Goal: Information Seeking & Learning: Learn about a topic

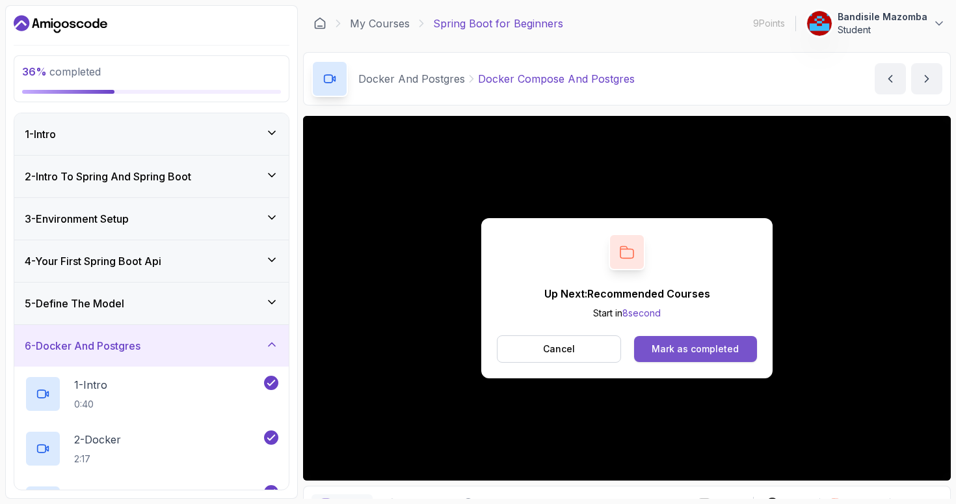
click at [677, 348] on div "Mark as completed" at bounding box center [695, 348] width 87 height 13
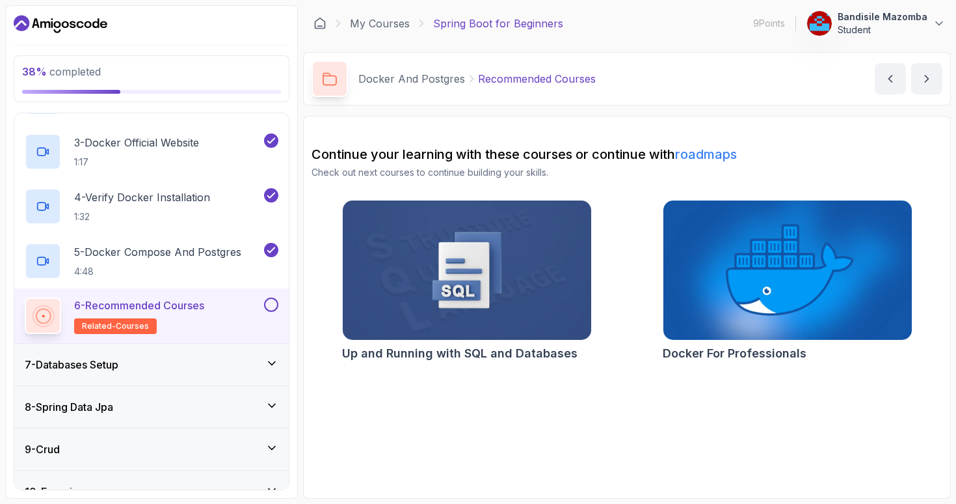
scroll to position [352, 0]
click at [273, 361] on icon at bounding box center [271, 362] width 13 height 13
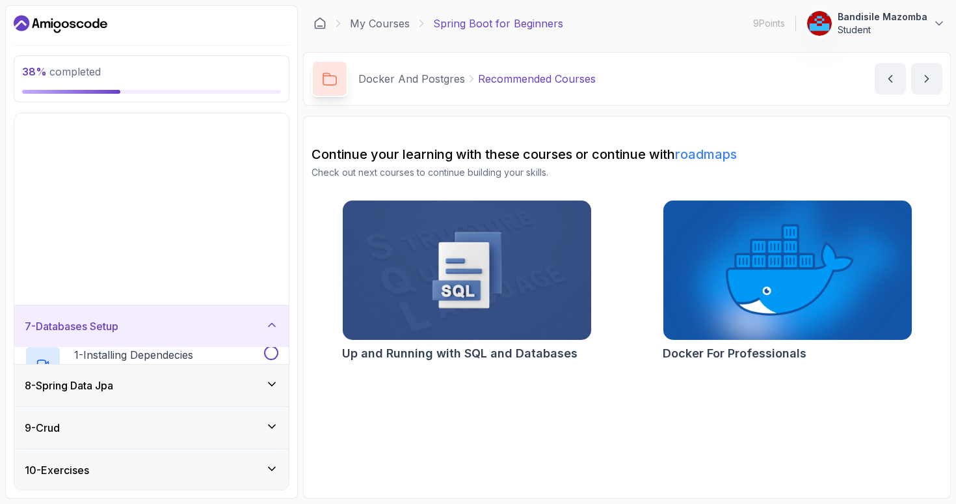
scroll to position [131, 0]
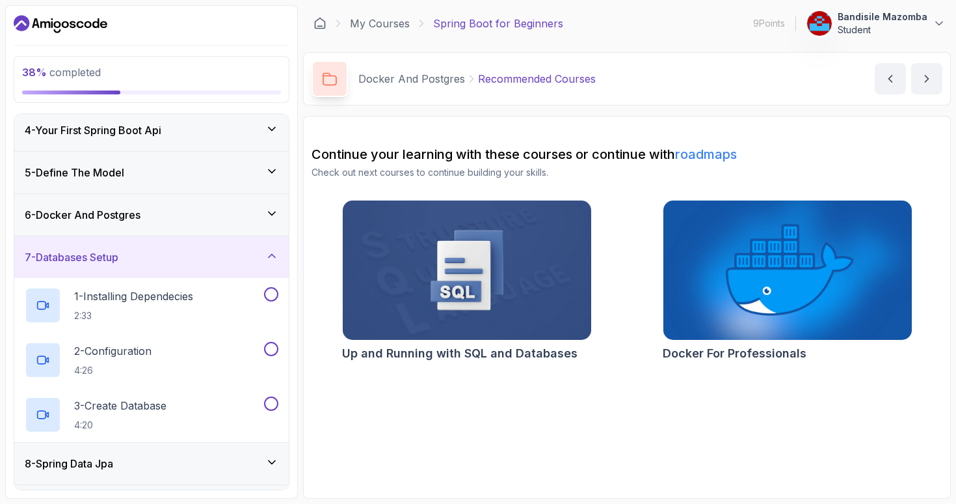
click at [494, 283] on img at bounding box center [466, 270] width 261 height 146
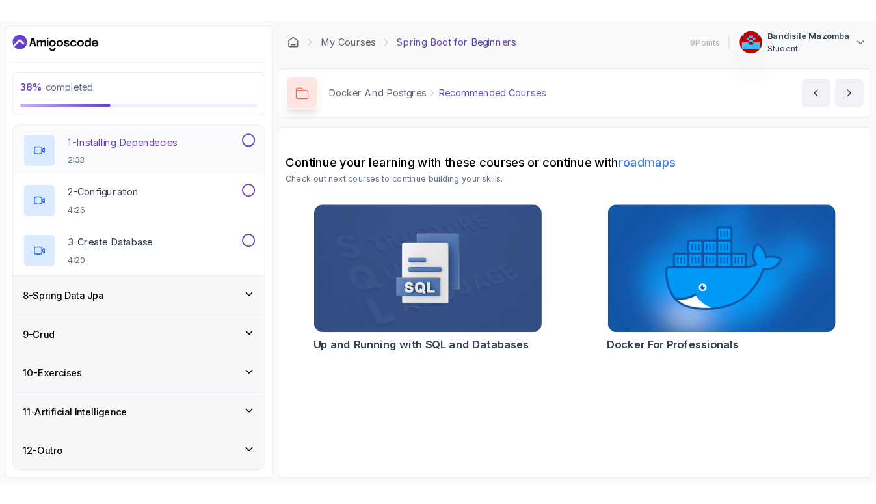
scroll to position [295, 0]
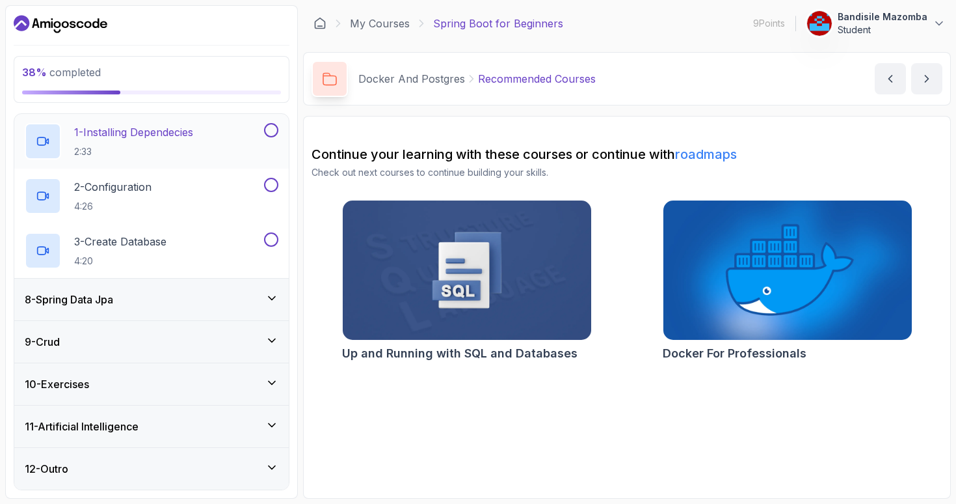
click at [165, 134] on p "1 - Installing Dependecies" at bounding box center [133, 132] width 119 height 16
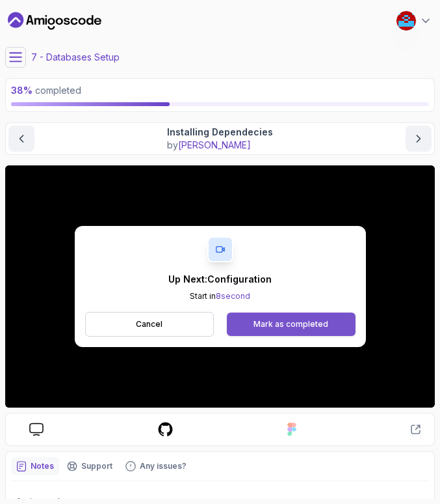
click at [277, 321] on div "Mark as completed" at bounding box center [291, 324] width 75 height 10
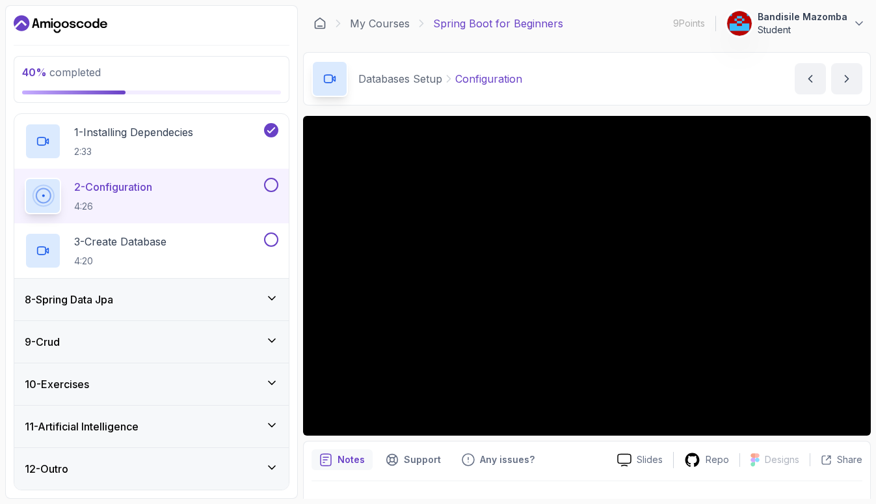
click at [273, 462] on icon at bounding box center [271, 467] width 13 height 13
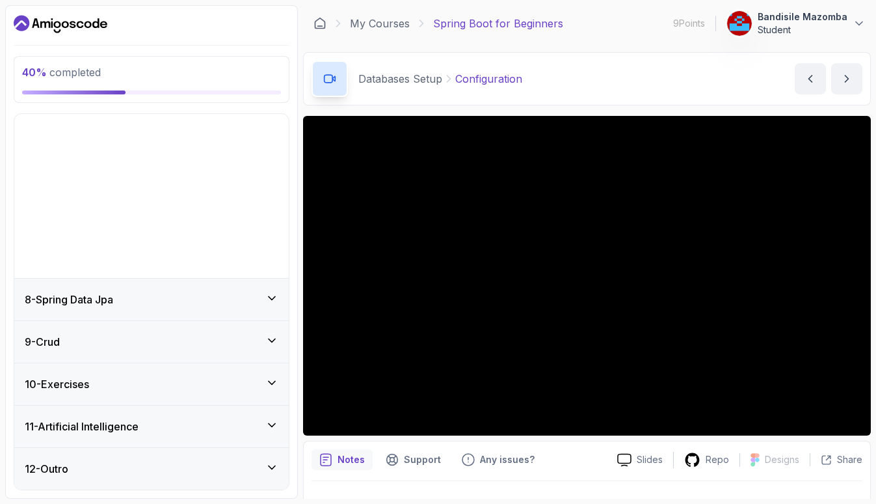
scroll to position [131, 0]
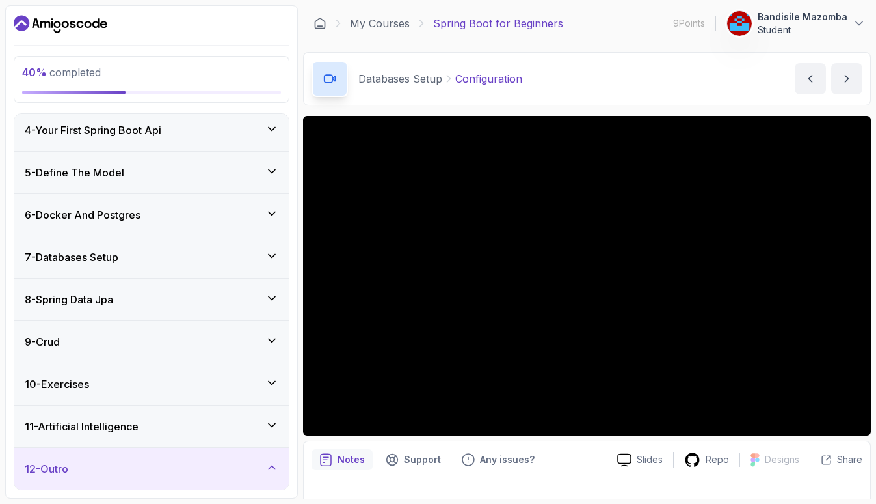
click at [273, 462] on icon at bounding box center [271, 467] width 13 height 13
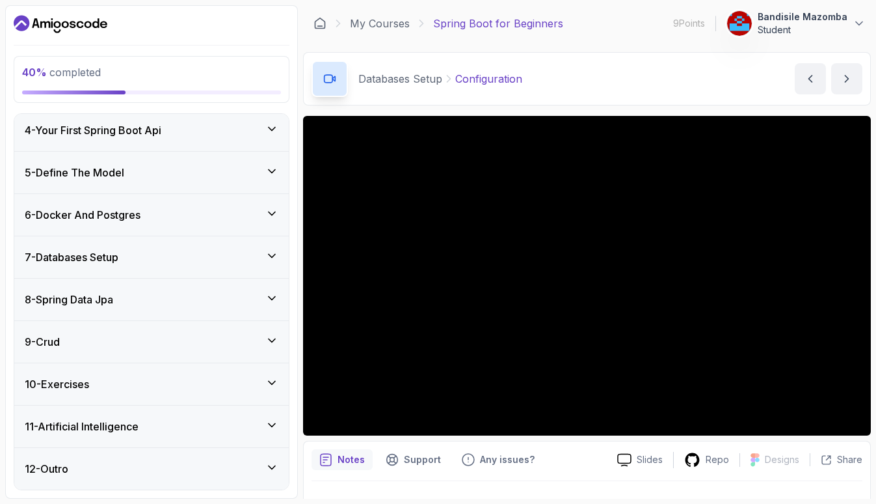
click at [273, 462] on icon at bounding box center [271, 467] width 13 height 13
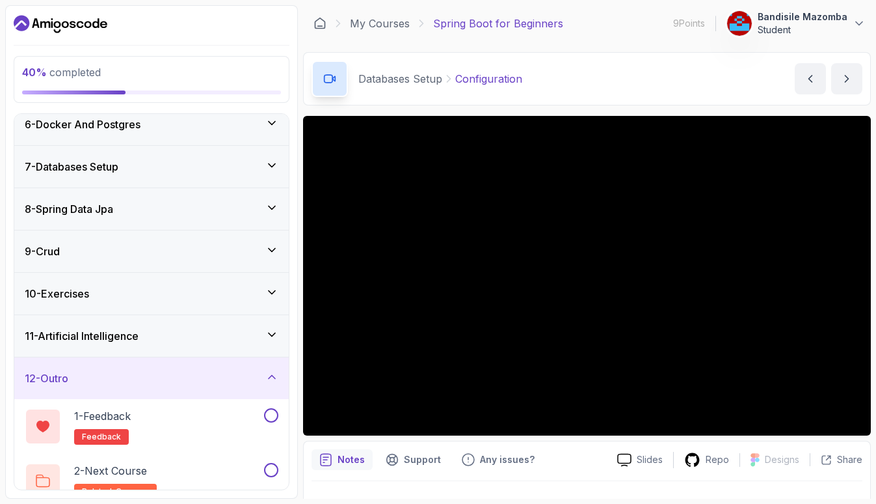
scroll to position [219, 0]
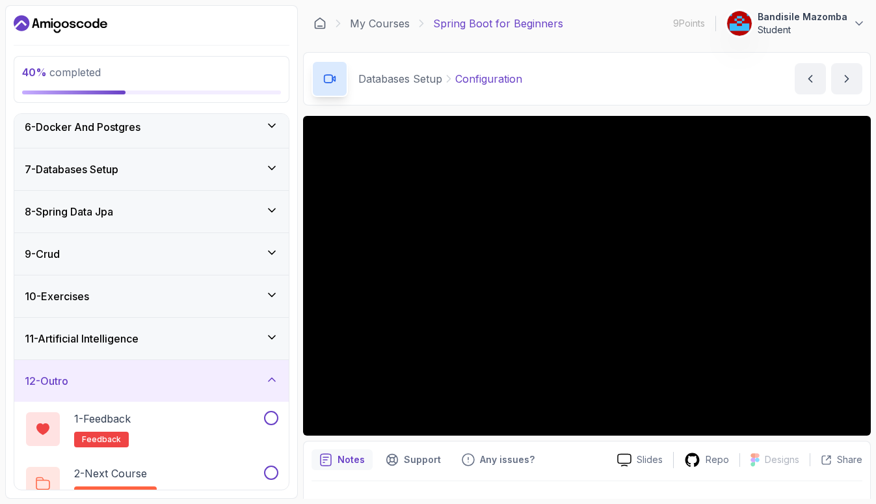
click at [275, 338] on icon at bounding box center [271, 337] width 13 height 13
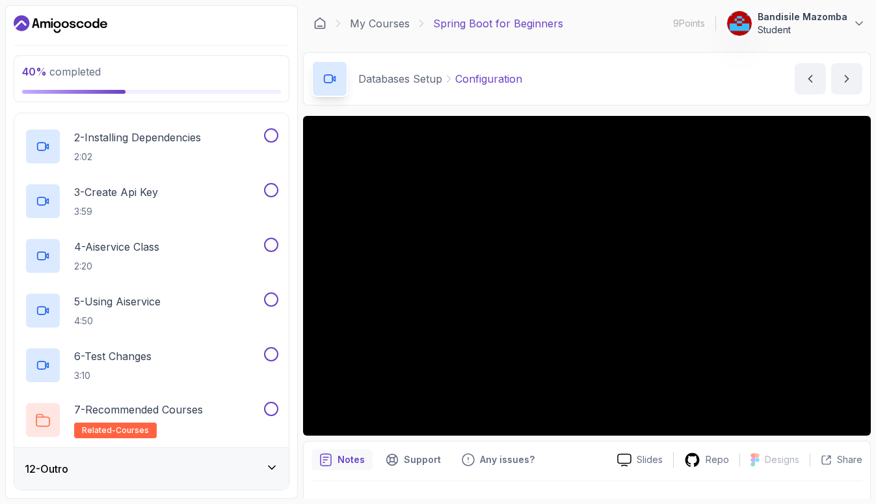
scroll to position [513, 0]
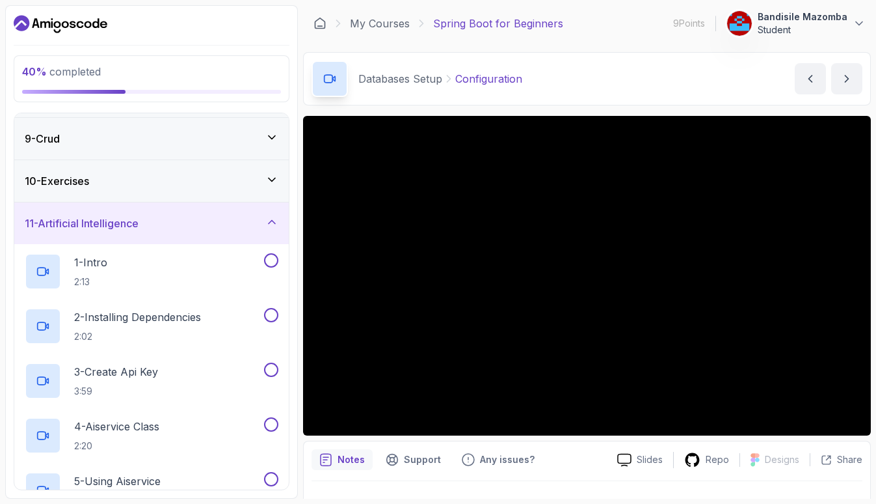
click at [272, 222] on icon at bounding box center [271, 221] width 13 height 13
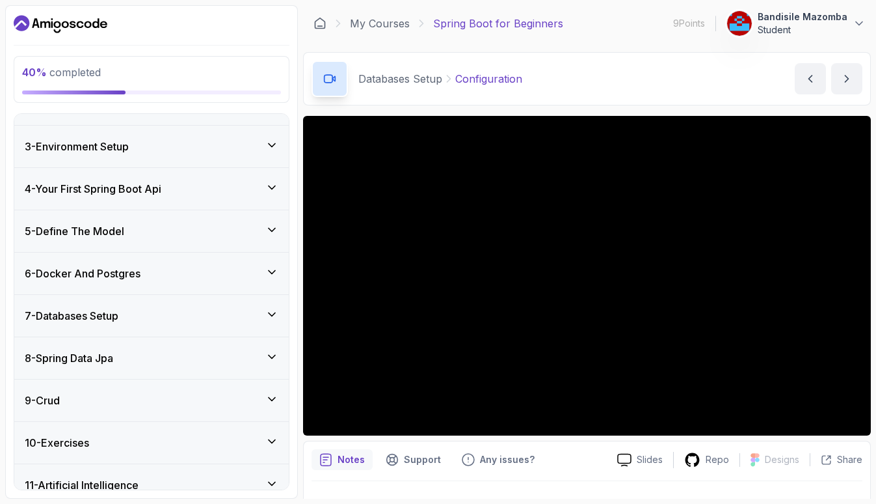
scroll to position [75, 0]
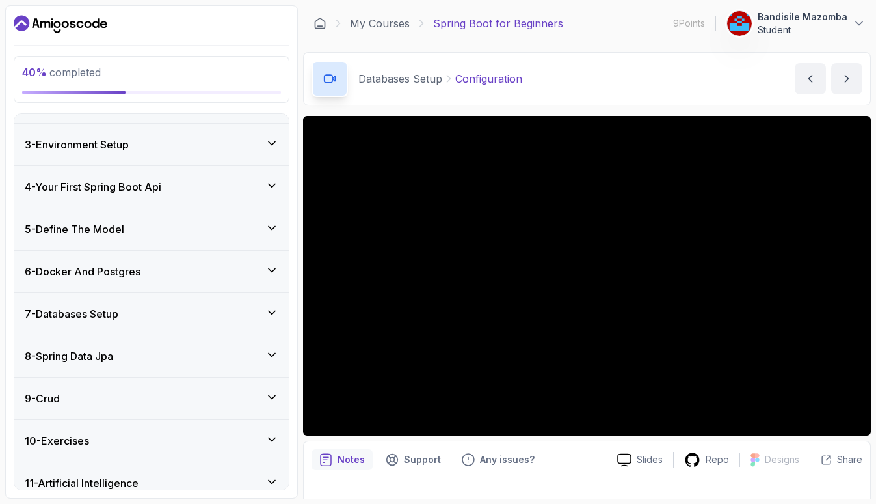
click at [271, 353] on icon at bounding box center [271, 354] width 13 height 13
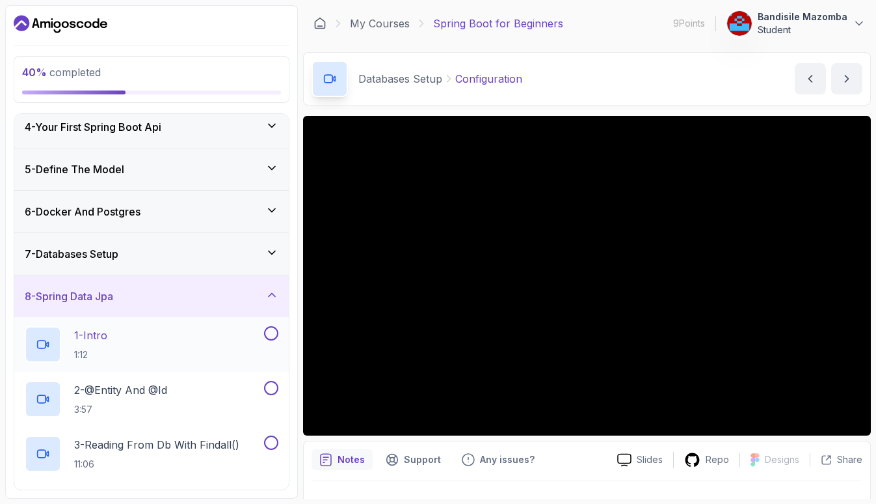
scroll to position [113, 0]
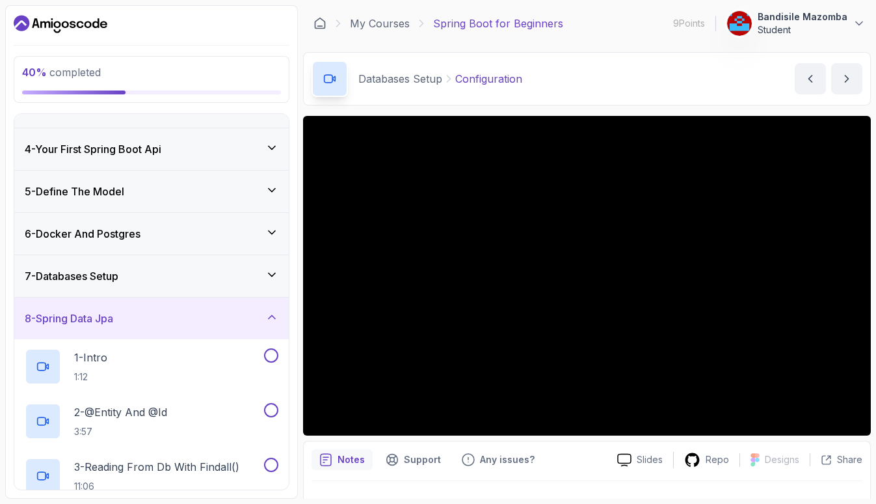
click at [273, 316] on icon at bounding box center [272, 316] width 7 height 3
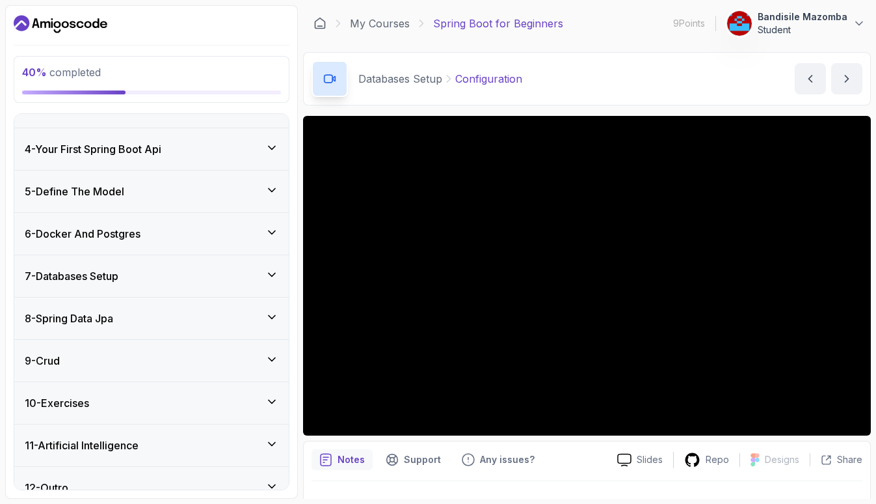
click at [277, 273] on icon at bounding box center [271, 274] width 13 height 13
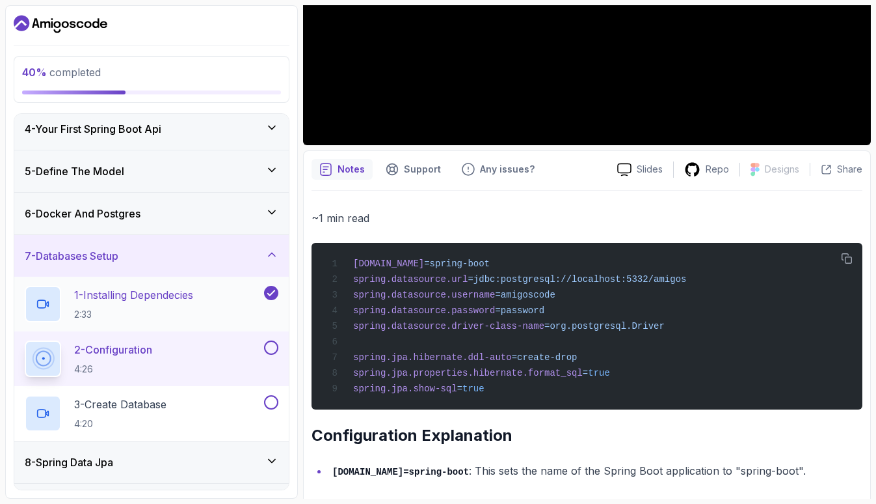
scroll to position [281, 0]
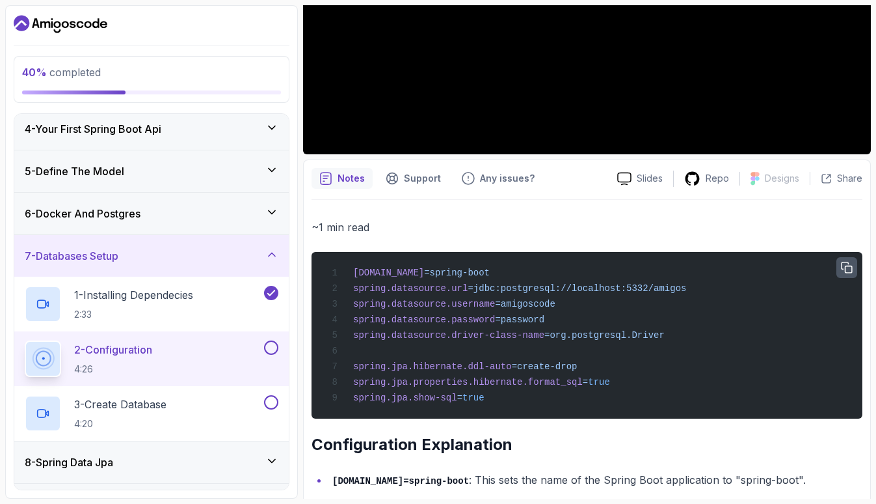
click at [849, 269] on icon "button" at bounding box center [847, 268] width 12 height 12
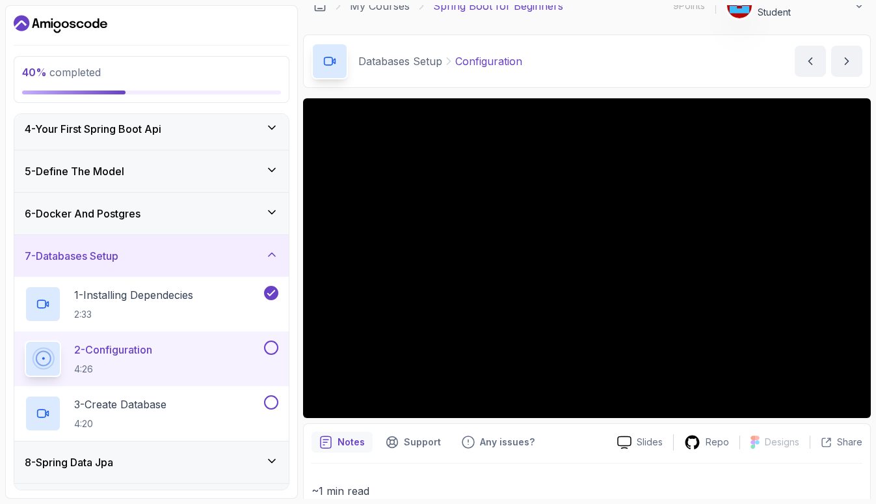
scroll to position [17, 0]
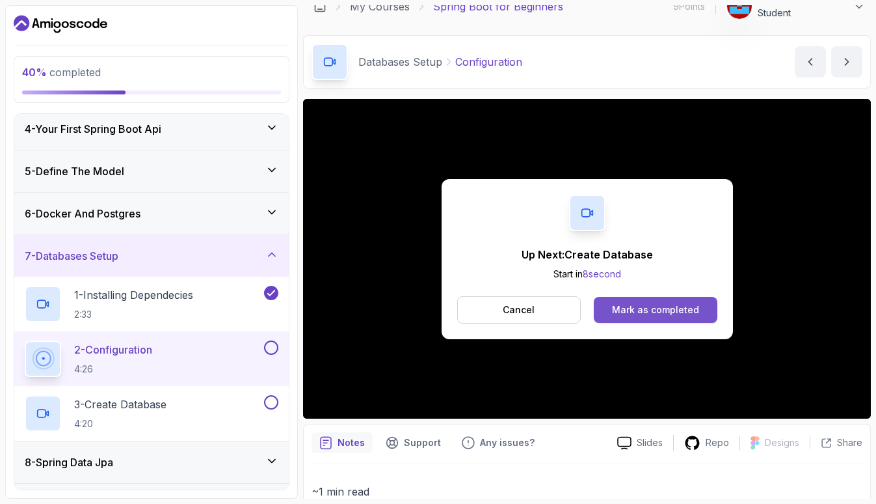
click at [673, 310] on div "Mark as completed" at bounding box center [655, 309] width 87 height 13
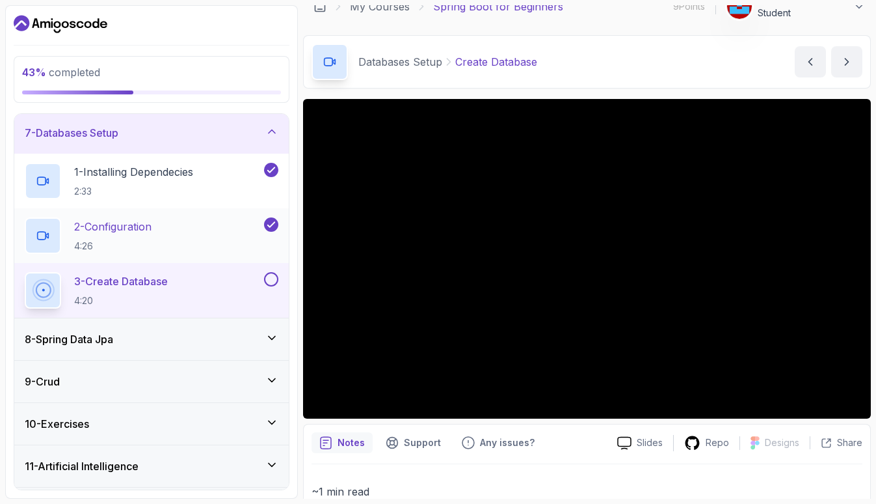
scroll to position [271, 0]
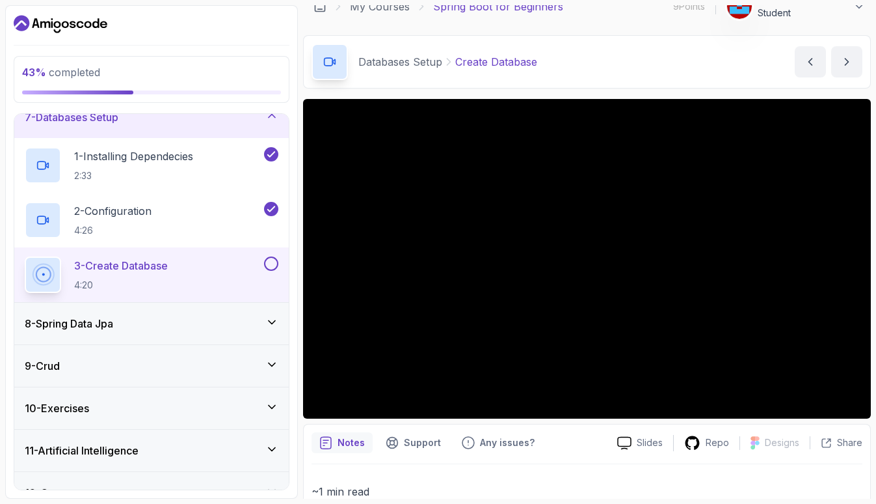
click at [271, 323] on icon at bounding box center [272, 321] width 7 height 3
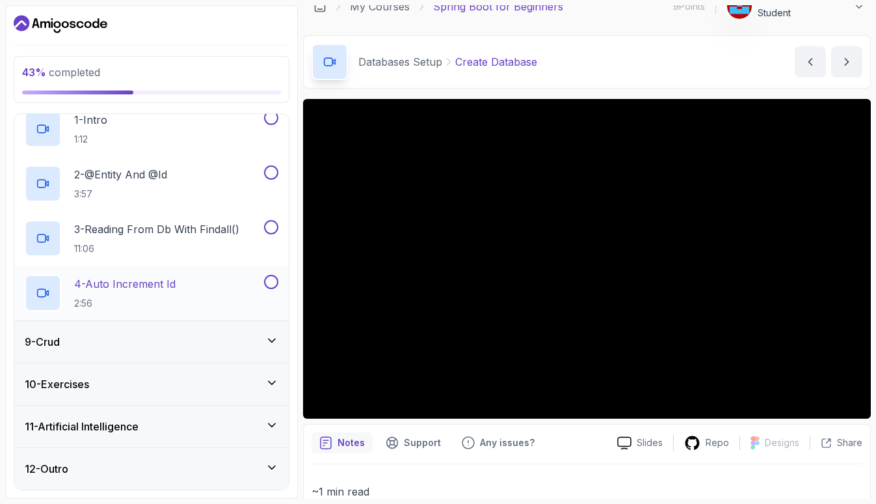
scroll to position [0, 0]
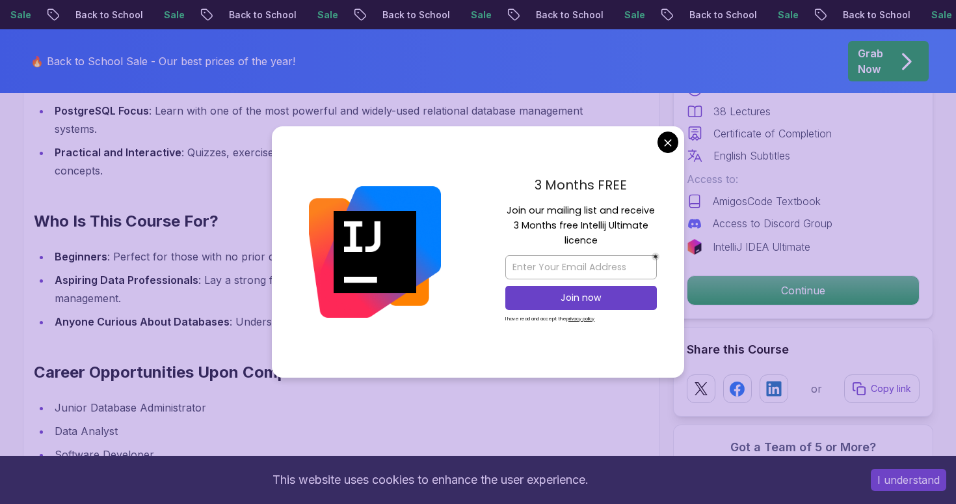
scroll to position [1045, 0]
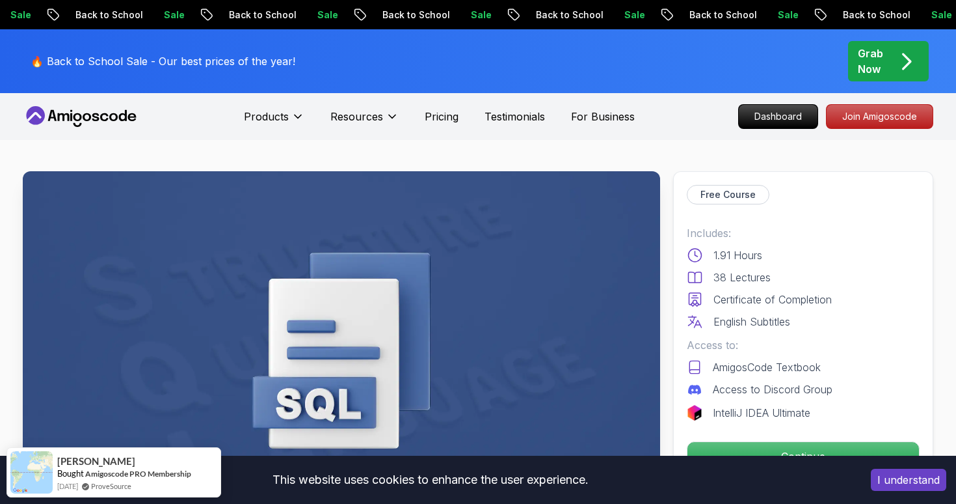
scroll to position [0, 0]
